Goal: Information Seeking & Learning: Learn about a topic

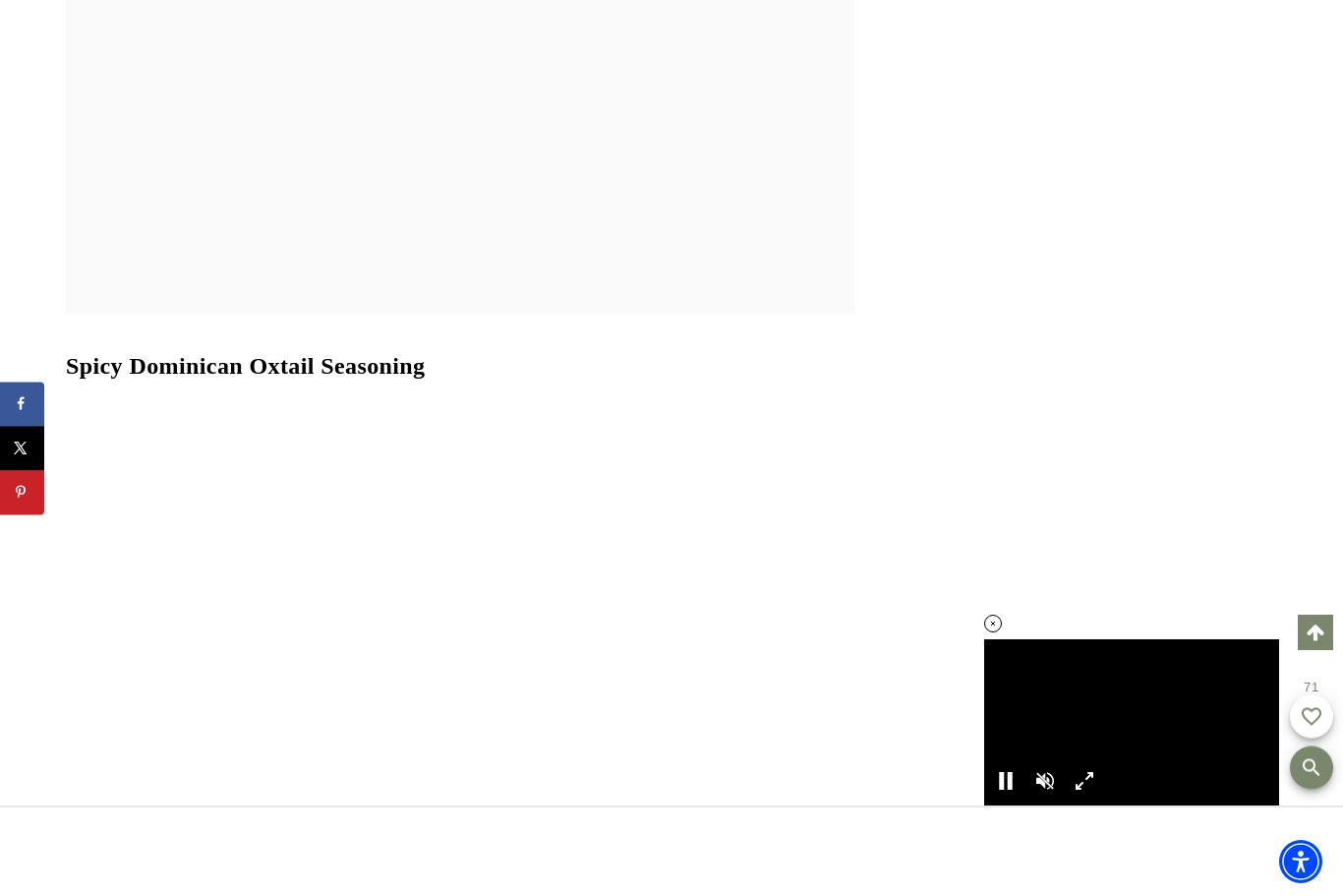
click at [192, 636] on center at bounding box center [460, 704] width 788 height 617
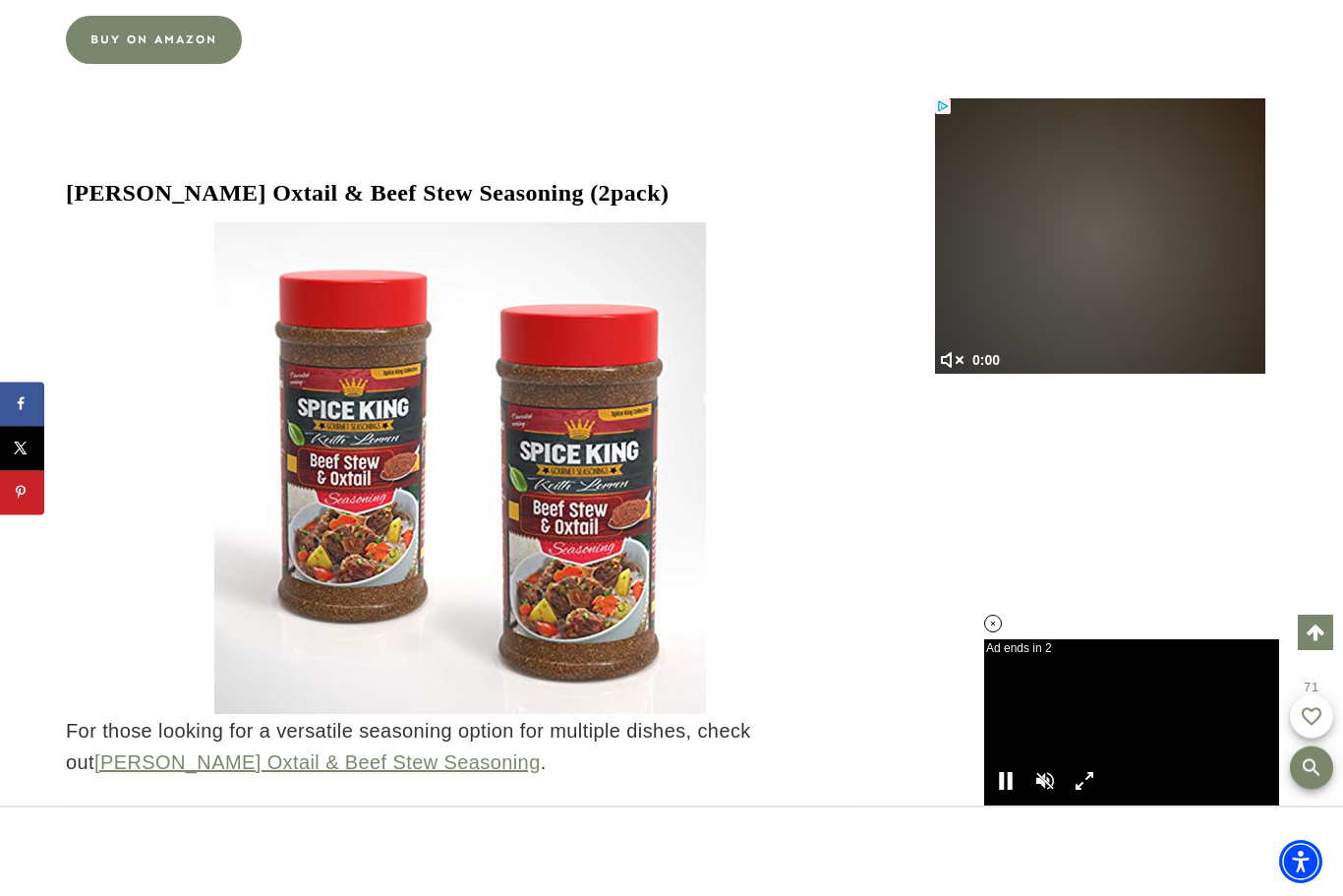
click at [134, 633] on link at bounding box center [460, 468] width 788 height 491
